Goal: Contribute content

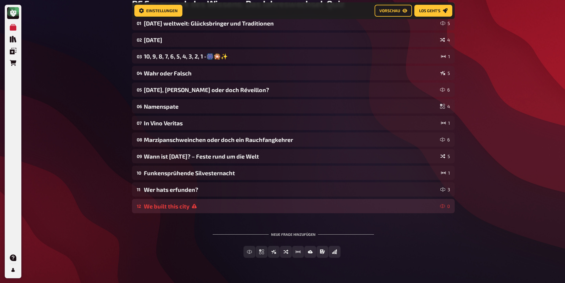
click at [154, 204] on div "We built this city" at bounding box center [291, 206] width 294 height 7
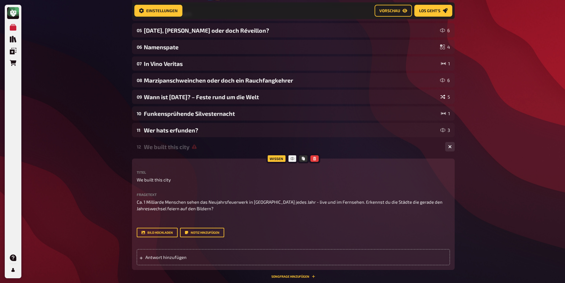
scroll to position [206, 0]
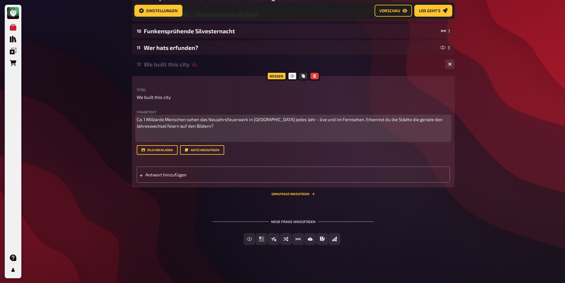
click at [146, 137] on p "﻿" at bounding box center [293, 137] width 313 height 7
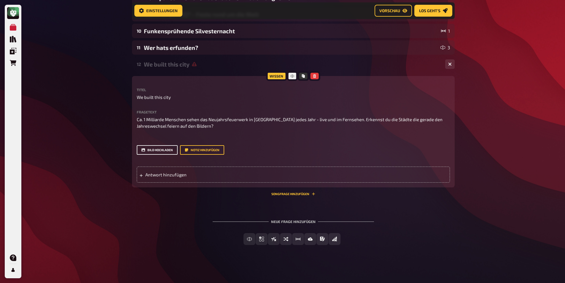
click at [145, 149] on button "Bild hochladen" at bounding box center [157, 149] width 41 height 9
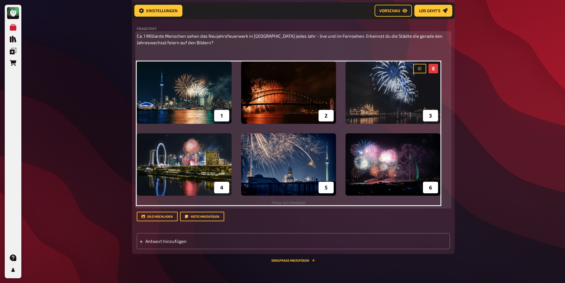
scroll to position [295, 0]
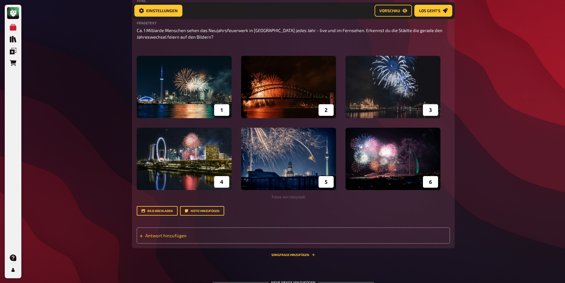
click at [171, 235] on span "Antwort hinzufügen" at bounding box center [191, 234] width 92 height 5
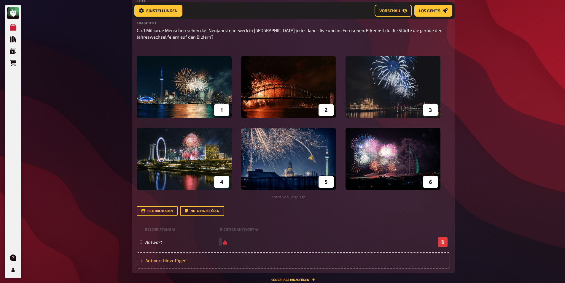
click at [164, 258] on span "Antwort hinzufügen" at bounding box center [191, 259] width 92 height 5
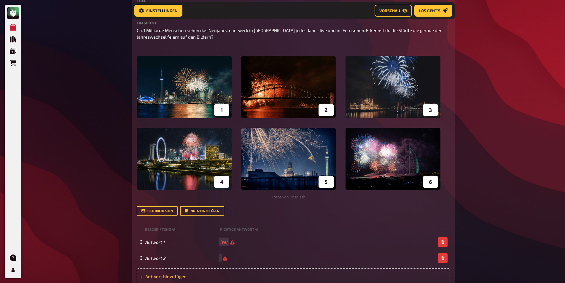
click at [168, 273] on span "Antwort hinzufügen" at bounding box center [191, 275] width 92 height 5
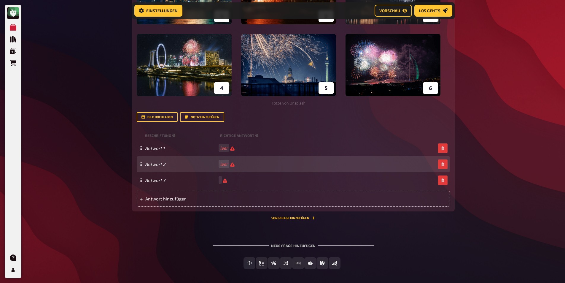
scroll to position [412, 0]
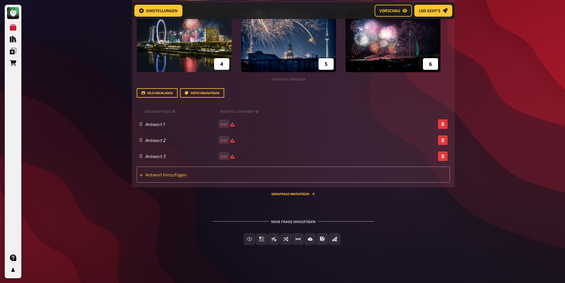
click at [172, 172] on span "Antwort hinzufügen" at bounding box center [191, 174] width 92 height 5
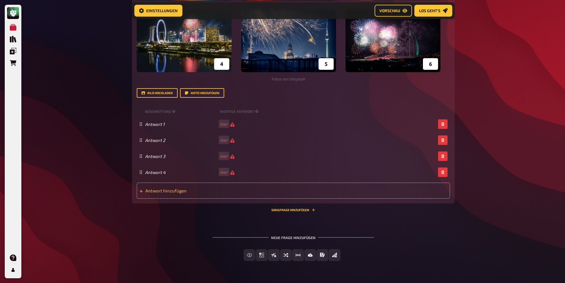
click at [167, 190] on span "Antwort hinzufügen" at bounding box center [191, 190] width 92 height 5
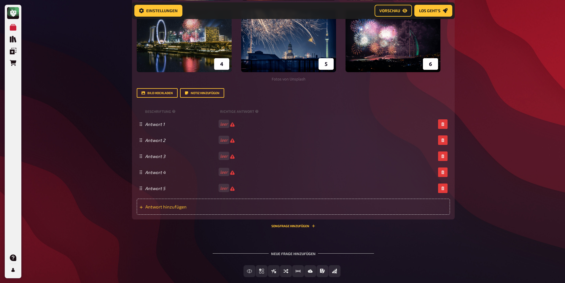
click at [168, 205] on span "Antwort hinzufügen" at bounding box center [191, 206] width 92 height 5
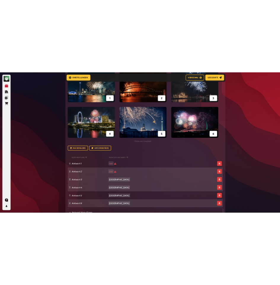
scroll to position [323, 0]
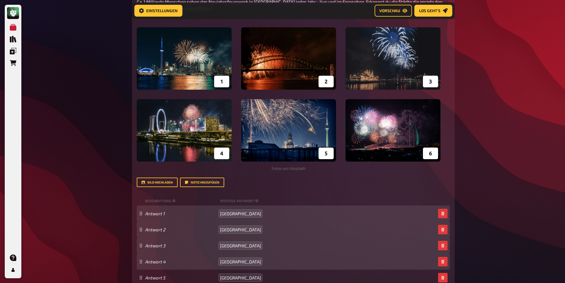
click at [111, 112] on div "Meine Quizze Quiz Sammlung Einblendungen Bestellungen Hilfe Profil Home Meine Q…" at bounding box center [282, 48] width 565 height 743
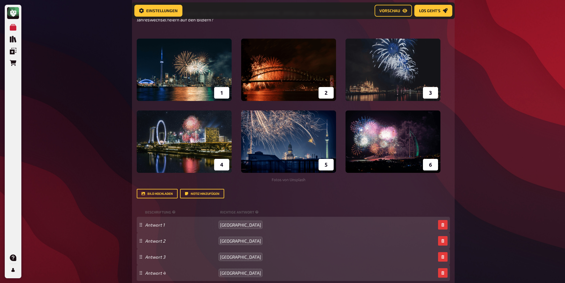
scroll to position [194, 0]
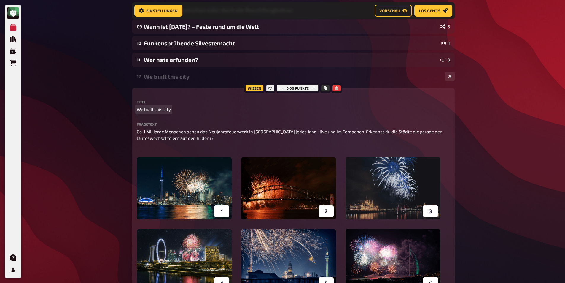
click at [152, 107] on span "We built this city" at bounding box center [154, 109] width 34 height 7
paste span
click at [107, 91] on div "Meine Quizze Quiz Sammlung Einblendungen Bestellungen Hilfe Profil Home Meine Q…" at bounding box center [282, 177] width 565 height 743
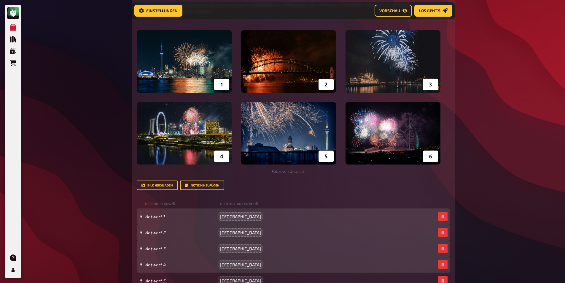
scroll to position [312, 0]
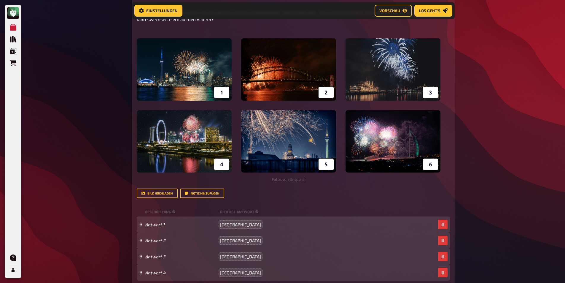
click at [85, 101] on div "Meine Quizze Quiz Sammlung Einblendungen Bestellungen Hilfe Profil Home Meine Q…" at bounding box center [282, 59] width 565 height 743
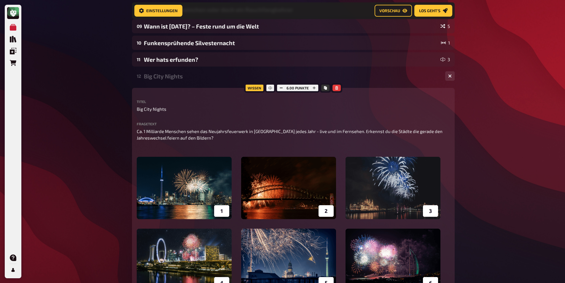
scroll to position [194, 0]
click at [450, 79] on button "button" at bounding box center [449, 75] width 9 height 9
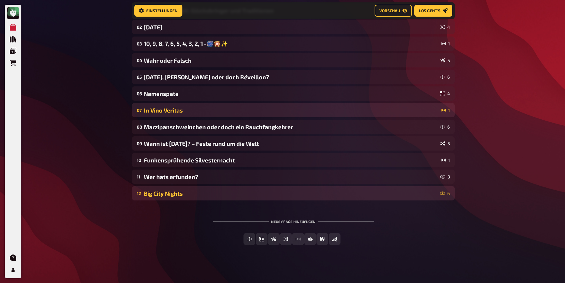
scroll to position [77, 0]
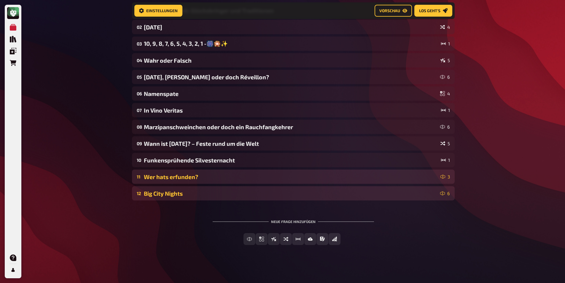
click at [205, 174] on div "Wer hats erfunden?" at bounding box center [291, 176] width 294 height 7
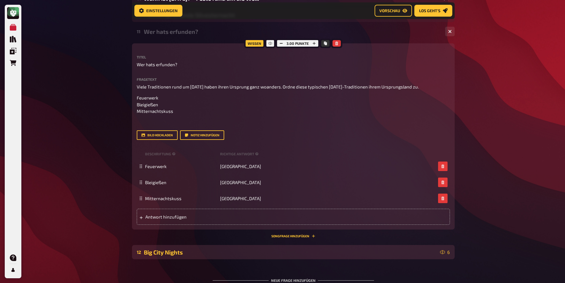
scroll to position [294, 0]
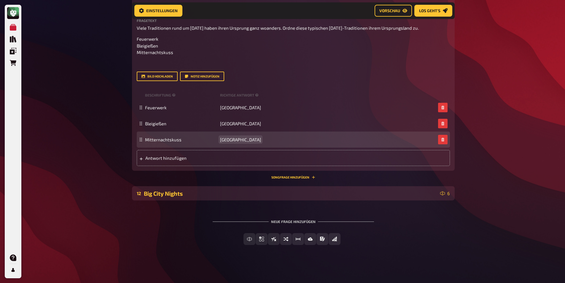
click at [235, 139] on span "[GEOGRAPHIC_DATA]" at bounding box center [240, 139] width 41 height 5
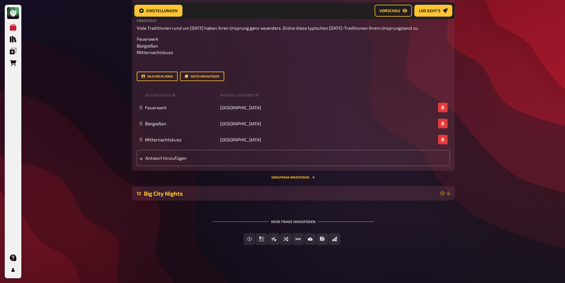
click at [479, 97] on div "Meine Quizze Quiz Sammlung Einblendungen Bestellungen Hilfe Profil Home Meine Q…" at bounding box center [282, 0] width 565 height 563
click at [197, 75] on button "Notiz hinzufügen" at bounding box center [202, 75] width 44 height 9
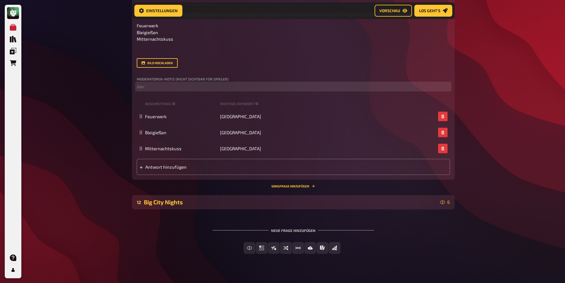
click at [147, 90] on p "﻿ leer" at bounding box center [293, 86] width 313 height 7
click at [280, 89] on span "Der Mitternachtskuss wurde durch die Medien in englischen (aber auch amerikanis…" at bounding box center [225, 86] width 177 height 5
click at [363, 90] on p "Der Mitternachtskuss wurde durch die Medien in englischen (aber auch bald darau…" at bounding box center [293, 86] width 313 height 7
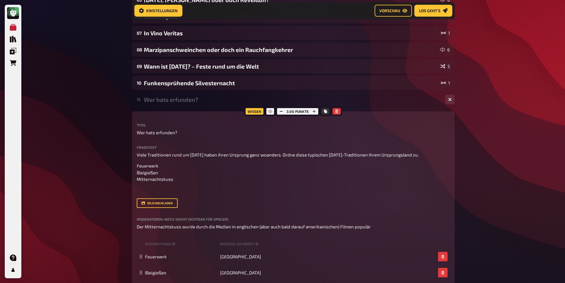
scroll to position [79, 0]
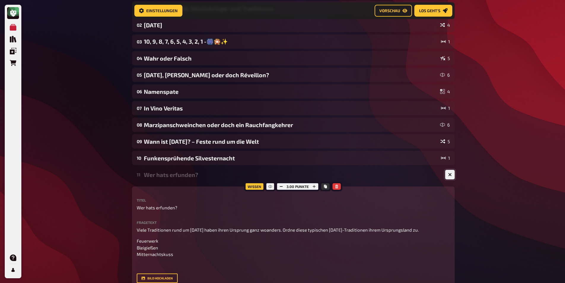
click at [447, 175] on button "button" at bounding box center [449, 174] width 9 height 9
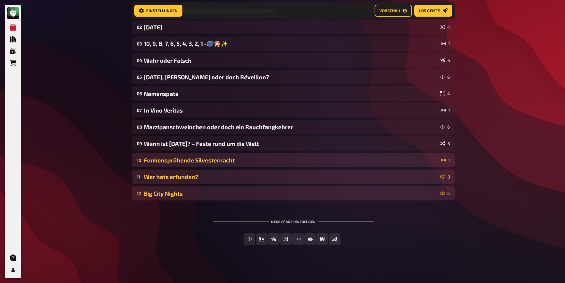
click at [247, 161] on div "Funkensprühende Silvesternacht" at bounding box center [291, 160] width 295 height 7
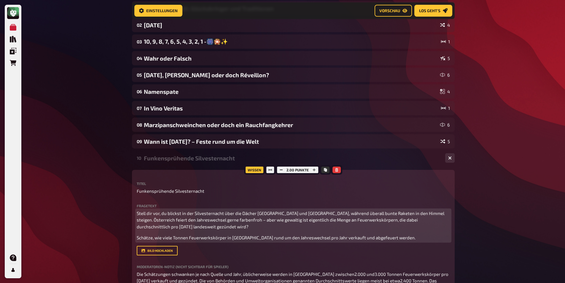
click at [276, 214] on span "Stell dir vor, du blickst in der Silvesternacht über die Dächer [GEOGRAPHIC_DAT…" at bounding box center [291, 219] width 308 height 19
drag, startPoint x: 270, startPoint y: 214, endPoint x: 289, endPoint y: 213, distance: 19.6
click at [289, 213] on span "Stell dir vor, du blickst in der Silvesternacht über die Dächer [GEOGRAPHIC_DAT…" at bounding box center [292, 219] width 310 height 19
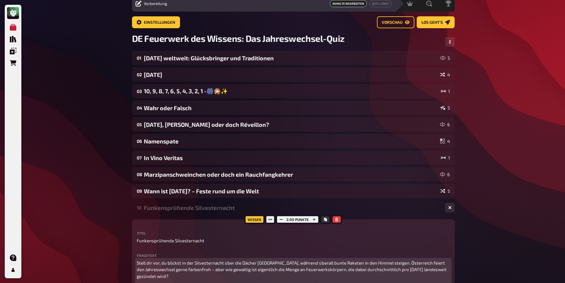
scroll to position [0, 0]
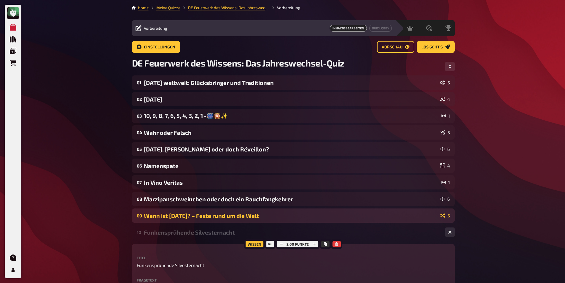
click at [227, 215] on div "Wann ist [DATE]? – Feste rund um die Welt" at bounding box center [291, 215] width 294 height 7
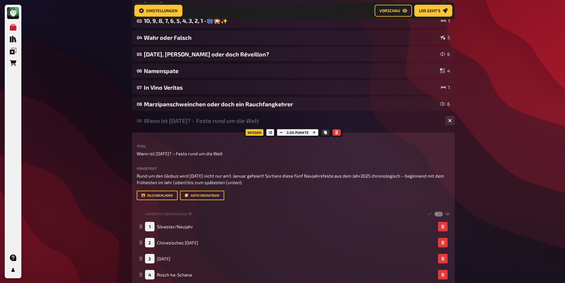
scroll to position [123, 0]
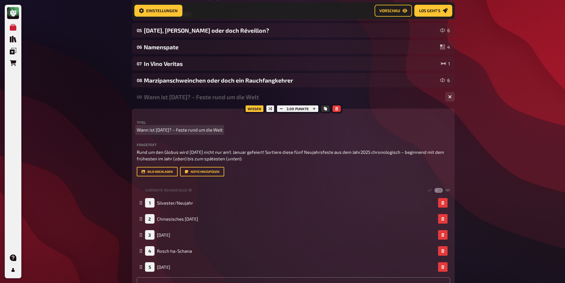
drag, startPoint x: 149, startPoint y: 129, endPoint x: 225, endPoint y: 129, distance: 75.6
click at [225, 129] on p "Wann ist [DATE]? – Feste rund um die Welt" at bounding box center [293, 129] width 313 height 7
click at [120, 85] on div "Meine Quizze Quiz Sammlung Einblendungen Bestellungen Hilfe Profil Home Meine Q…" at bounding box center [282, 258] width 565 height 762
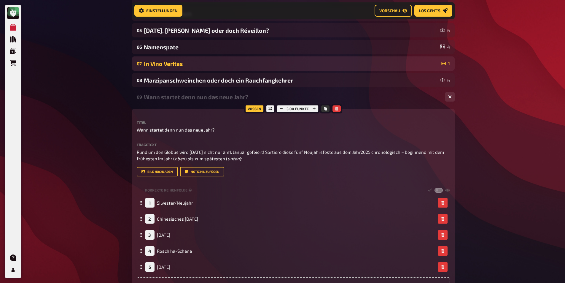
click at [175, 64] on div "In Vino Veritas" at bounding box center [291, 63] width 295 height 7
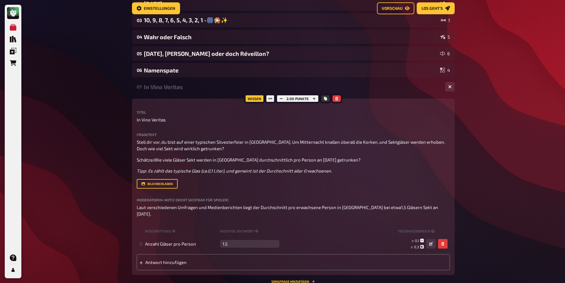
scroll to position [34, 0]
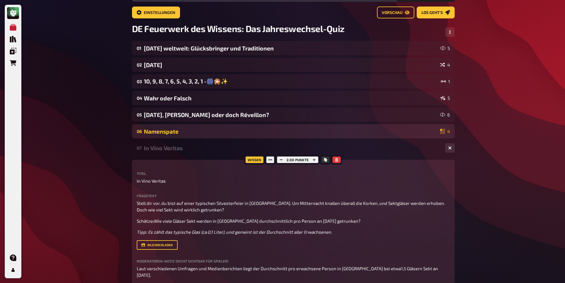
click at [160, 128] on div "Namenspate" at bounding box center [291, 131] width 294 height 7
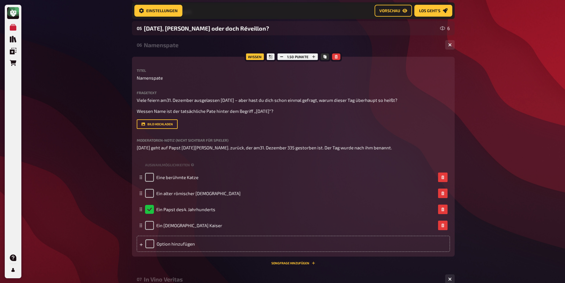
scroll to position [157, 0]
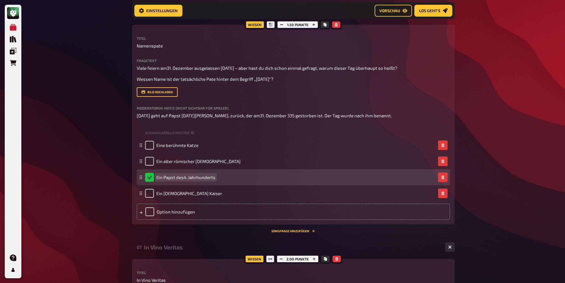
click at [184, 174] on div "Ein Papst des4. Jahrhunderts" at bounding box center [180, 177] width 70 height 9
click at [183, 177] on span "Ein Papst des4. Jahrhunderts" at bounding box center [185, 176] width 59 height 5
drag, startPoint x: 177, startPoint y: 178, endPoint x: 239, endPoint y: 184, distance: 62.3
click at [239, 184] on div "Ein Papst des 4. Jahrhunderts" at bounding box center [293, 177] width 313 height 16
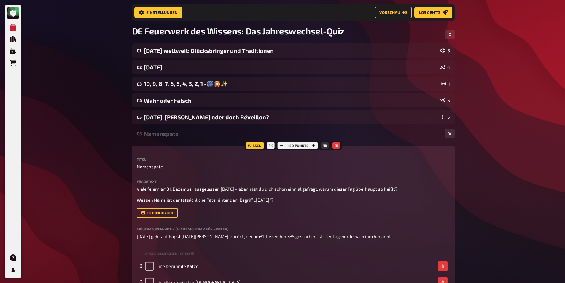
scroll to position [0, 0]
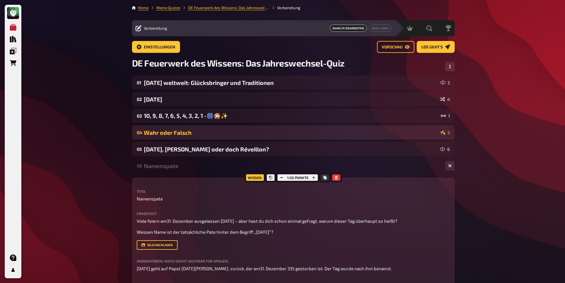
click at [157, 134] on div "Wahr oder Falsch" at bounding box center [291, 132] width 294 height 7
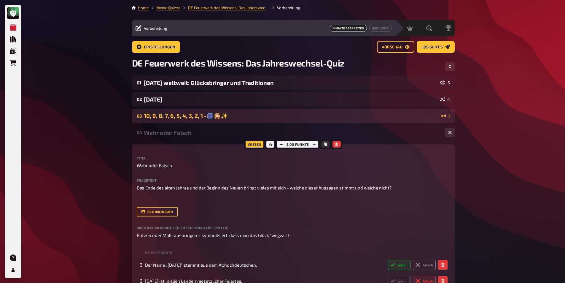
click at [153, 114] on div "10, 9, 8, 7, 6, 5, 4, 3, 2, 1 -🎆🎇✨" at bounding box center [291, 115] width 295 height 7
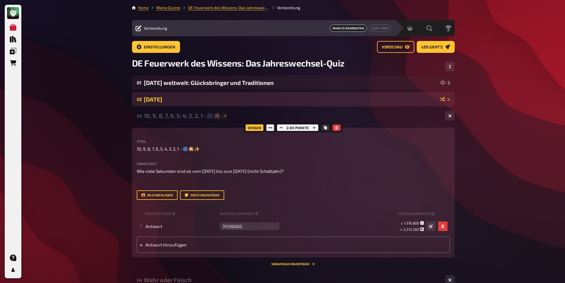
click at [148, 102] on div "[DATE]" at bounding box center [291, 99] width 294 height 7
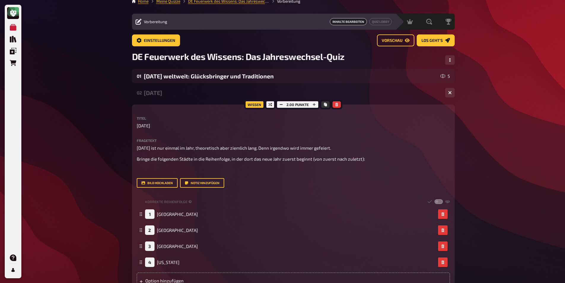
scroll to position [4, 0]
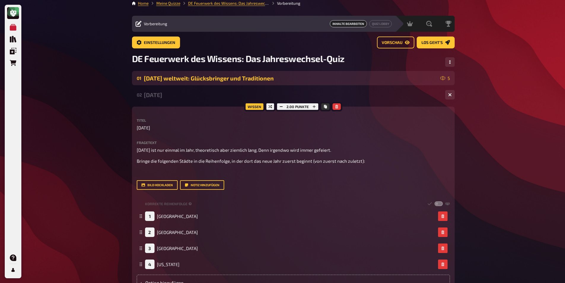
click at [146, 80] on div "[DATE] weltweit: Glücksbringer und Traditionen" at bounding box center [291, 78] width 294 height 7
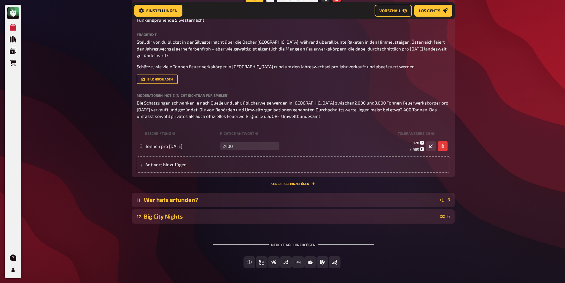
scroll to position [1708, 0]
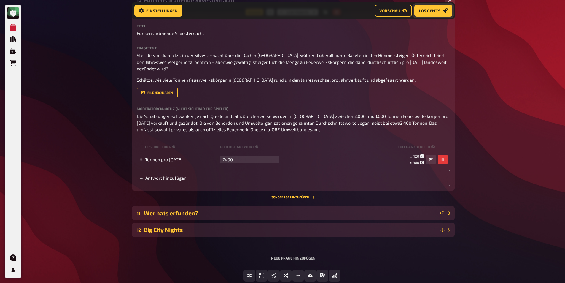
click at [445, 9] on icon "Los geht's" at bounding box center [444, 10] width 5 height 5
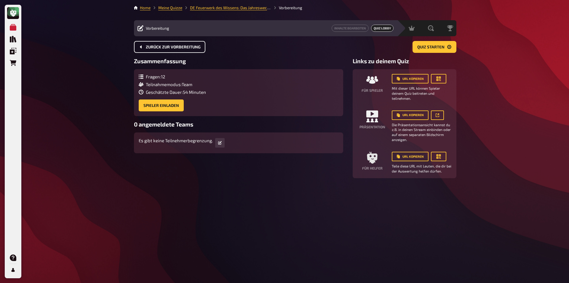
click at [171, 48] on span "Zurück zur Vorbereitung" at bounding box center [173, 47] width 55 height 4
